Goal: Transaction & Acquisition: Purchase product/service

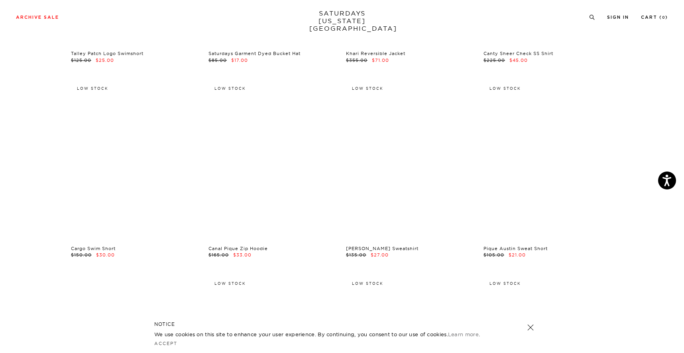
scroll to position [4089, 0]
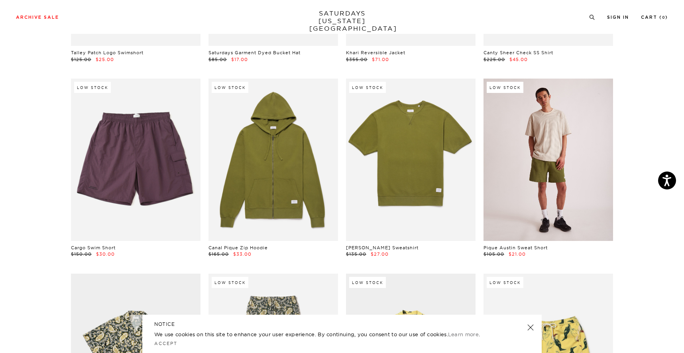
click at [530, 191] on link at bounding box center [547, 159] width 129 height 162
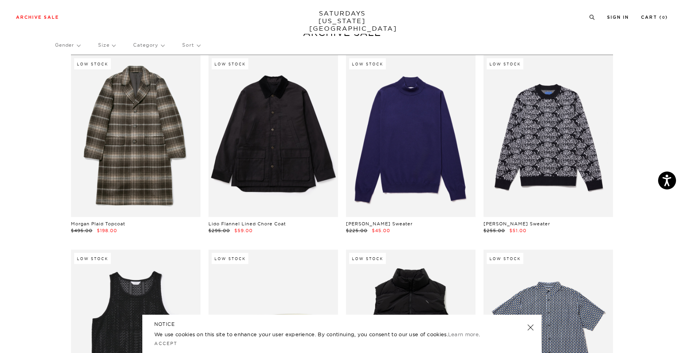
scroll to position [0, 0]
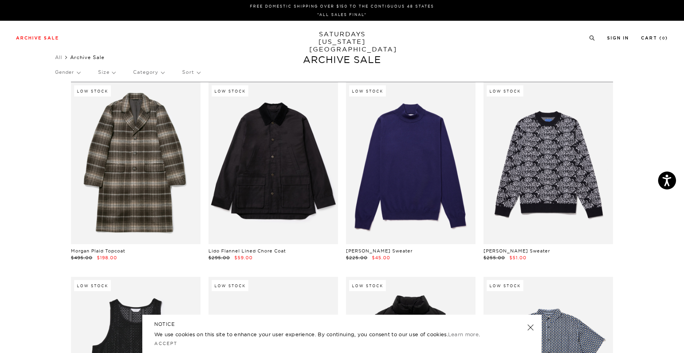
click at [110, 70] on p "Size" at bounding box center [106, 72] width 17 height 18
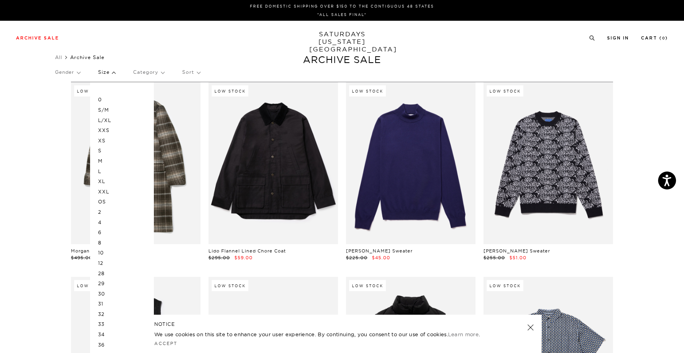
click at [106, 171] on p "L" at bounding box center [122, 171] width 48 height 10
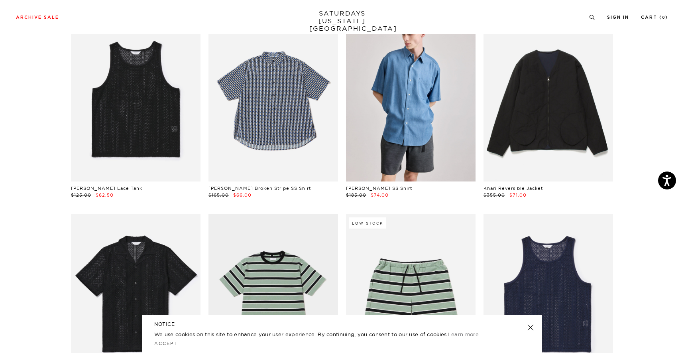
scroll to position [0, 1]
